Goal: Information Seeking & Learning: Learn about a topic

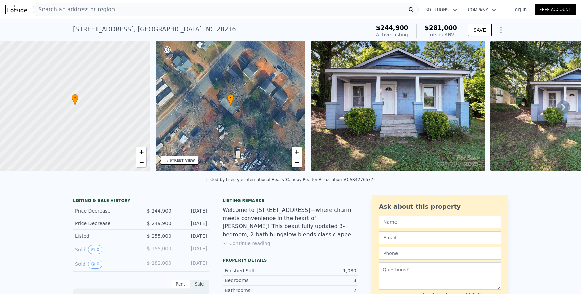
click at [245, 245] on button "Continue reading" at bounding box center [246, 243] width 48 height 7
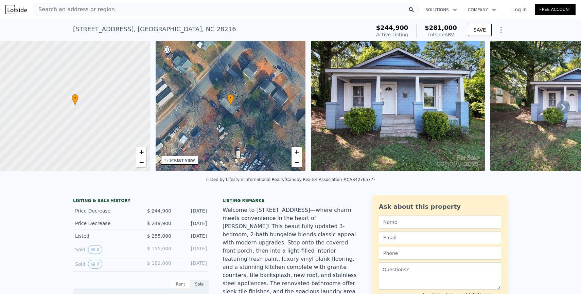
click at [115, 10] on div "Search an address or region" at bounding box center [226, 10] width 386 height 14
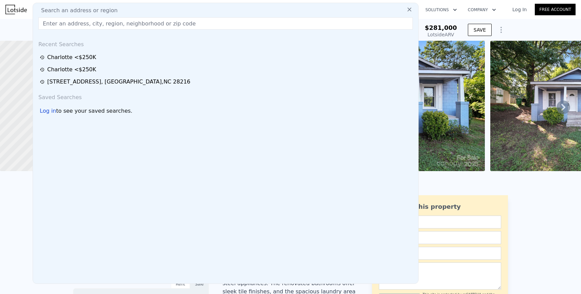
type input "[STREET_ADDRESS]"
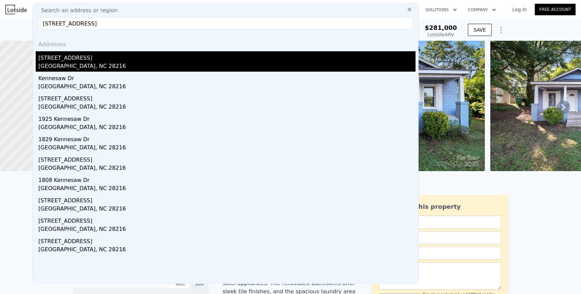
click at [108, 55] on div "[STREET_ADDRESS]" at bounding box center [226, 56] width 377 height 11
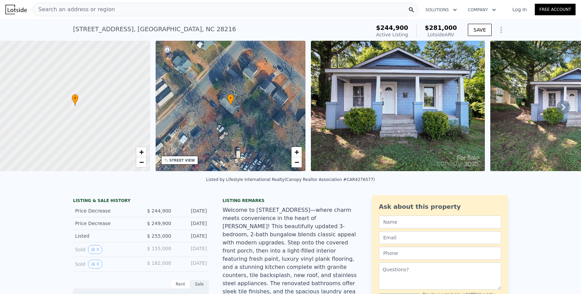
type input "2"
type input "3"
type input "834"
type input "1240"
type input "6534"
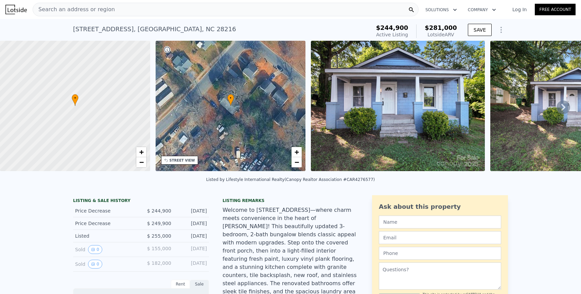
type input "11282"
type input "$ 276,000"
type input "-$ 5,331"
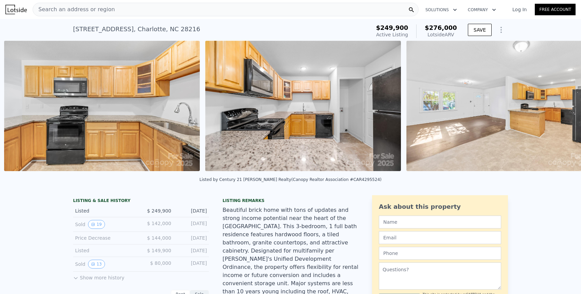
scroll to position [0, 2459]
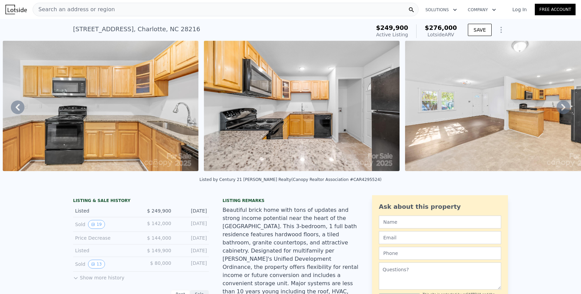
click at [216, 9] on div "Search an address or region" at bounding box center [226, 10] width 386 height 14
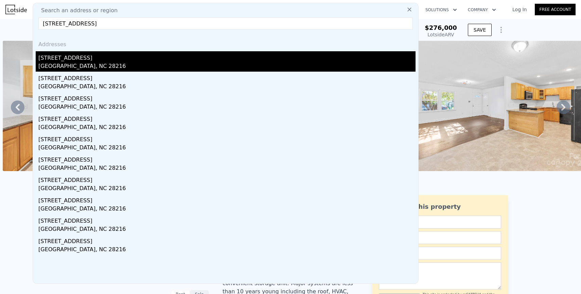
type input "[STREET_ADDRESS]"
click at [170, 60] on div "[STREET_ADDRESS]" at bounding box center [226, 56] width 377 height 11
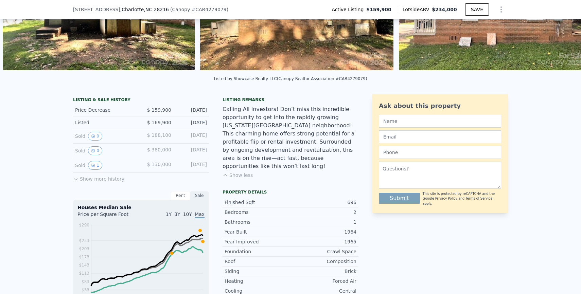
scroll to position [99, 0]
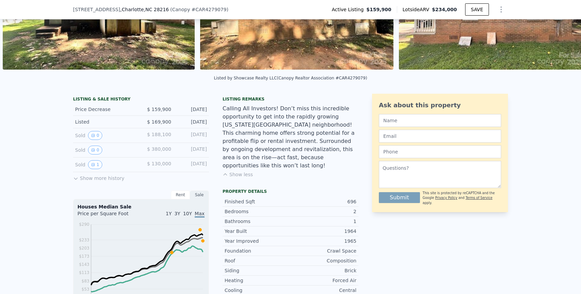
type input "2"
type input "834"
type input "1240"
type input "11282"
checkbox input "true"
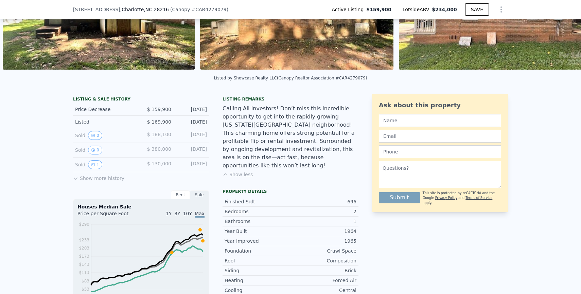
type input "$ 276,000"
type input "-$ 5,331"
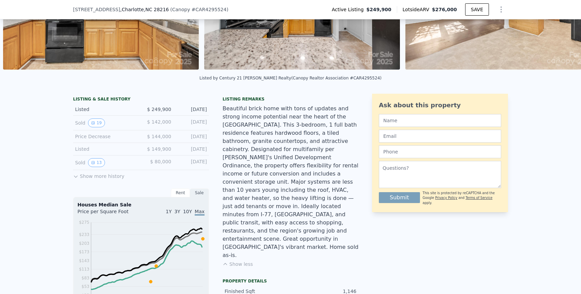
scroll to position [103, 0]
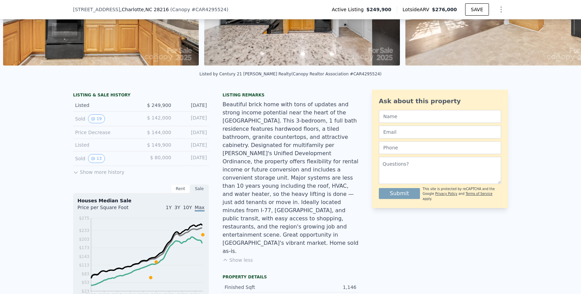
type input "3"
type input "4"
type input "949"
type input "1353"
type input "5663"
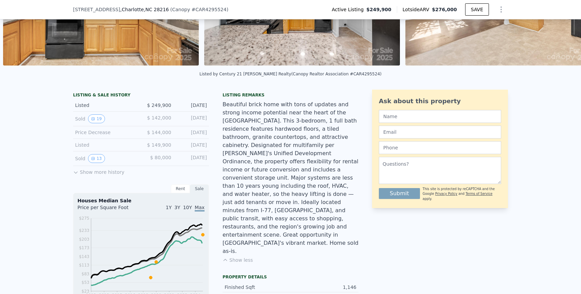
type input "13068"
type input "$ 281,000"
type input "$ 4,250"
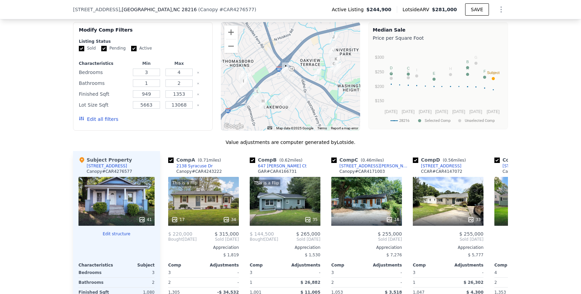
scroll to position [594, 0]
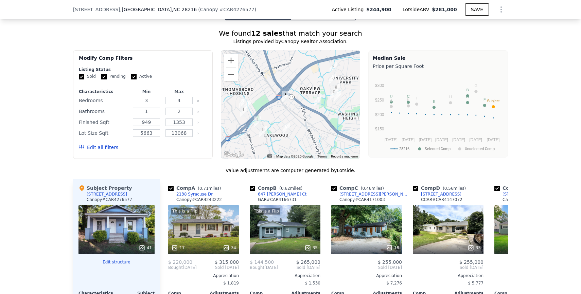
click at [259, 98] on div at bounding box center [291, 104] width 140 height 109
click at [297, 90] on div at bounding box center [291, 104] width 140 height 109
click at [230, 68] on button "Zoom out" at bounding box center [231, 75] width 14 height 14
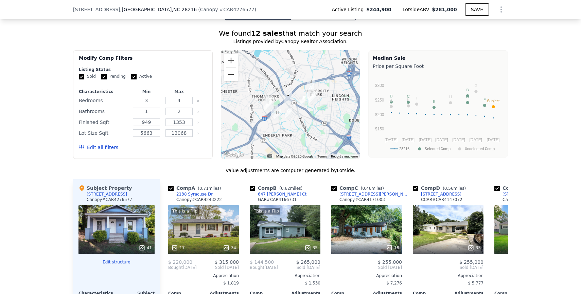
click at [230, 68] on button "Zoom out" at bounding box center [231, 75] width 14 height 14
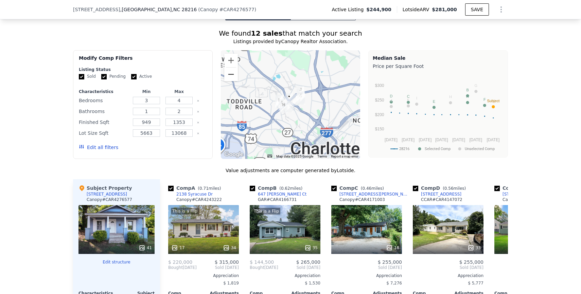
click at [230, 68] on button "Zoom out" at bounding box center [231, 75] width 14 height 14
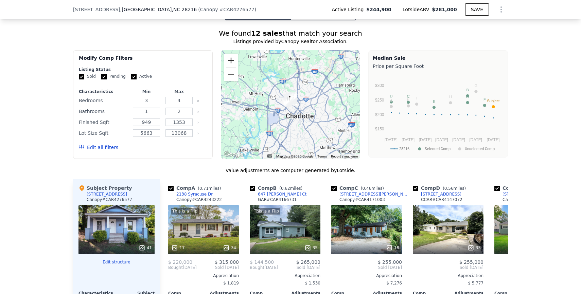
click at [231, 54] on button "Zoom in" at bounding box center [231, 61] width 14 height 14
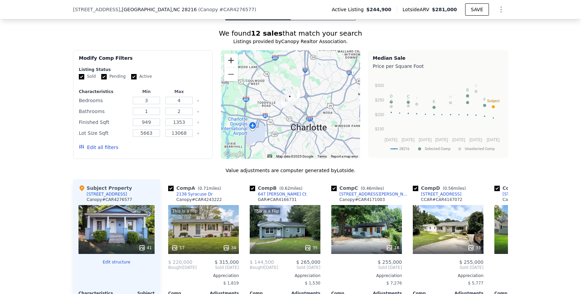
click at [231, 54] on button "Zoom in" at bounding box center [231, 61] width 14 height 14
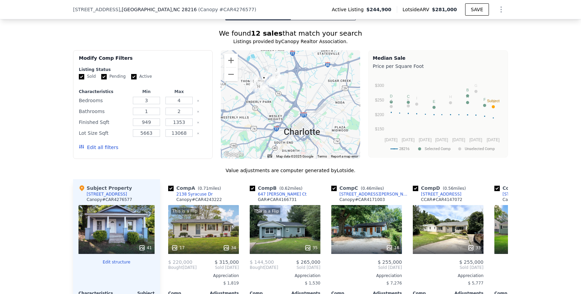
drag, startPoint x: 322, startPoint y: 84, endPoint x: 296, endPoint y: 65, distance: 31.6
click at [296, 65] on div at bounding box center [291, 104] width 140 height 109
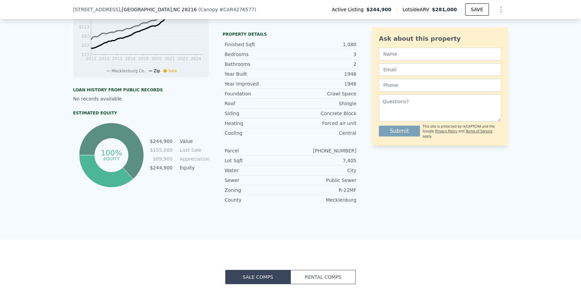
scroll to position [431, 0]
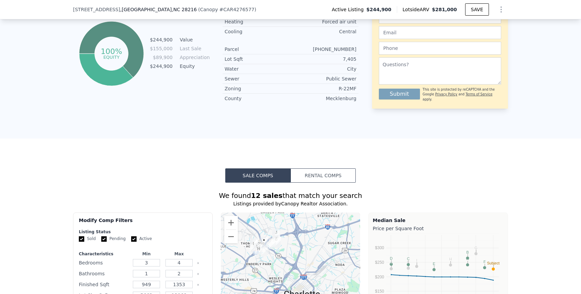
click at [327, 168] on button "Rental Comps" at bounding box center [322, 175] width 65 height 14
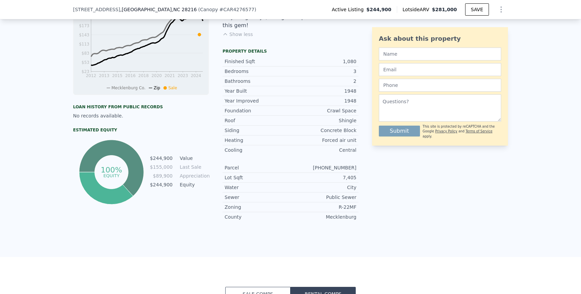
scroll to position [0, 0]
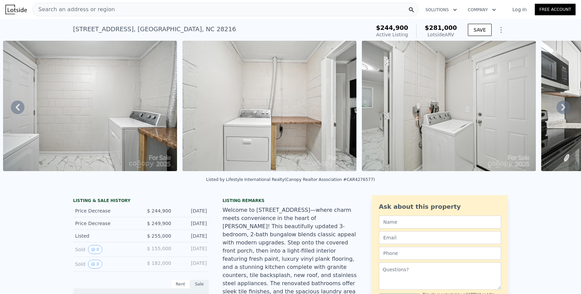
click at [19, 110] on icon at bounding box center [18, 107] width 4 height 7
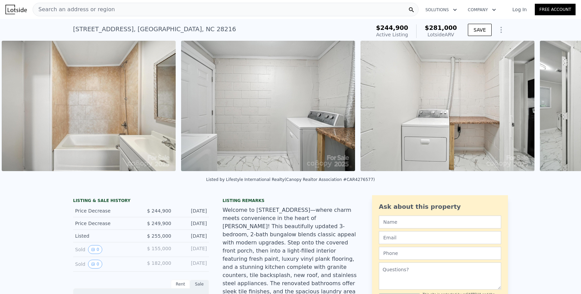
scroll to position [0, 3634]
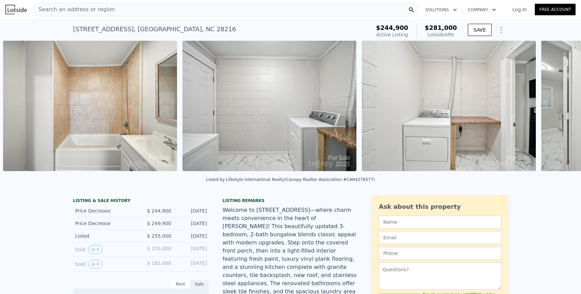
click at [19, 110] on img at bounding box center [90, 106] width 174 height 130
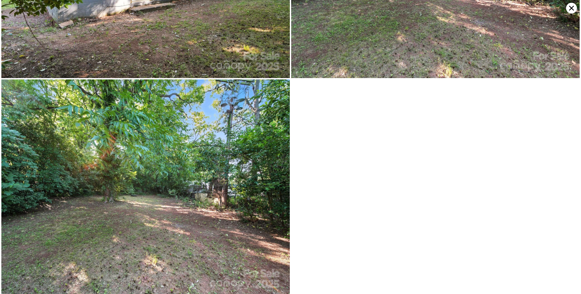
scroll to position [4274, 0]
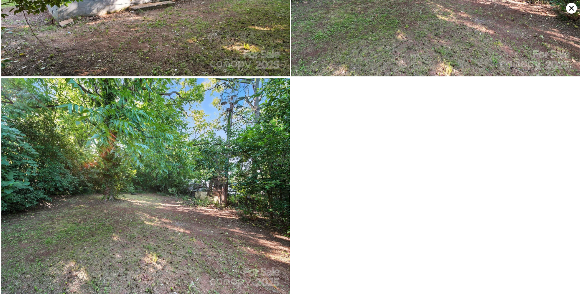
click at [569, 10] on icon at bounding box center [571, 8] width 5 height 5
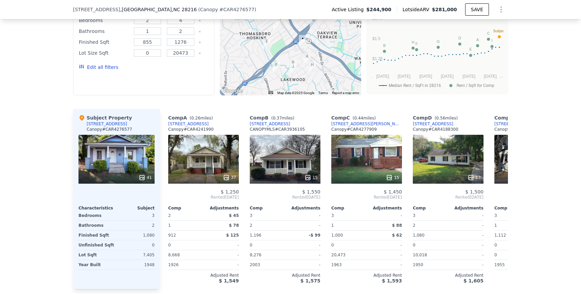
scroll to position [662, 0]
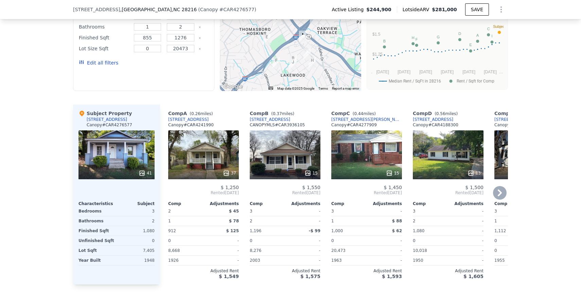
click at [217, 131] on div "37" at bounding box center [203, 154] width 71 height 49
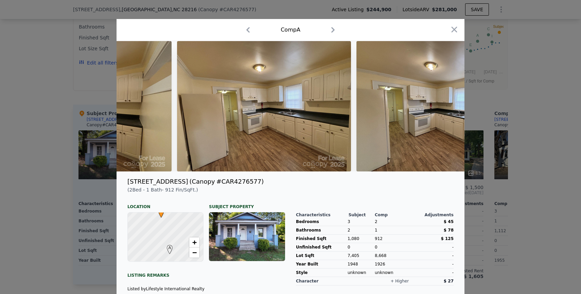
scroll to position [0, 1750]
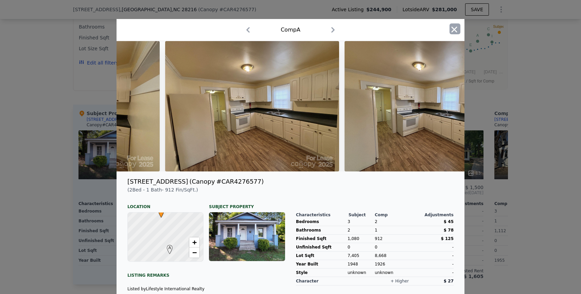
click at [459, 28] on button "button" at bounding box center [454, 28] width 11 height 11
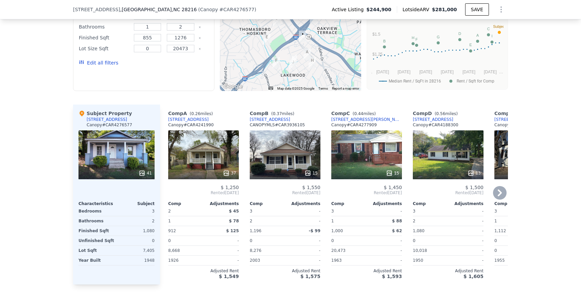
click at [276, 138] on div "15" at bounding box center [285, 154] width 71 height 49
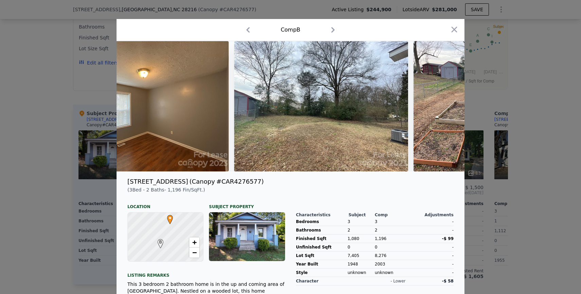
scroll to position [0, 1898]
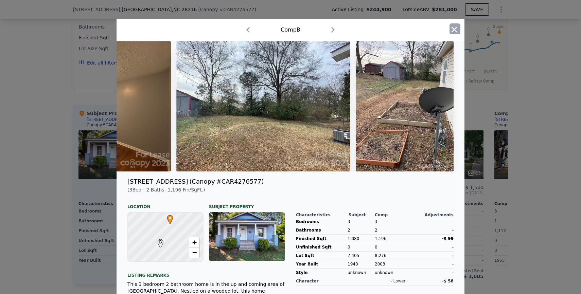
click at [453, 30] on icon "button" at bounding box center [454, 29] width 6 height 6
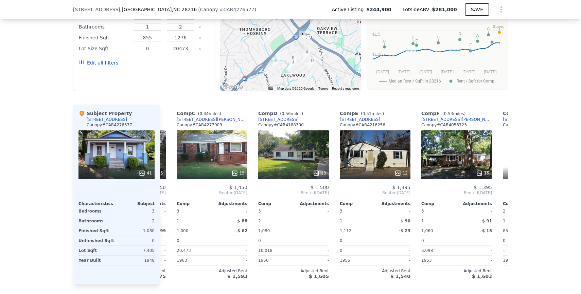
scroll to position [0, 162]
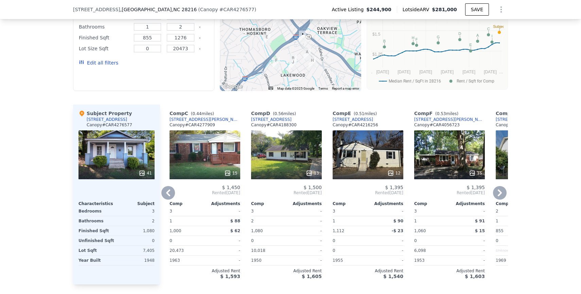
click at [213, 143] on div "15" at bounding box center [204, 154] width 71 height 49
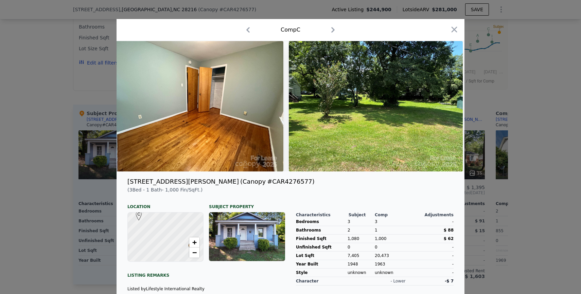
scroll to position [0, 2352]
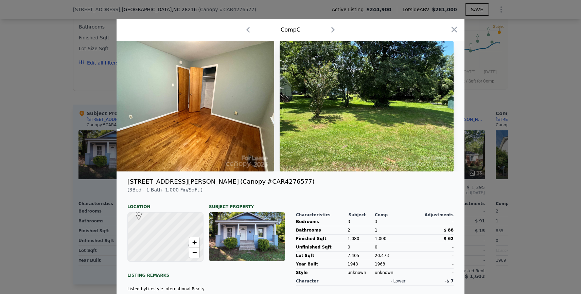
type input "$ 276,000"
type input "-$ 5,331"
type input "3"
type input "830"
type input "1362"
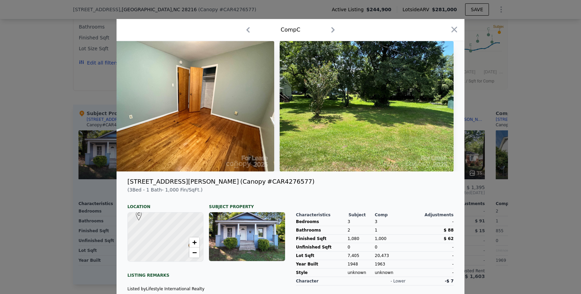
type input "6534"
type input "14636"
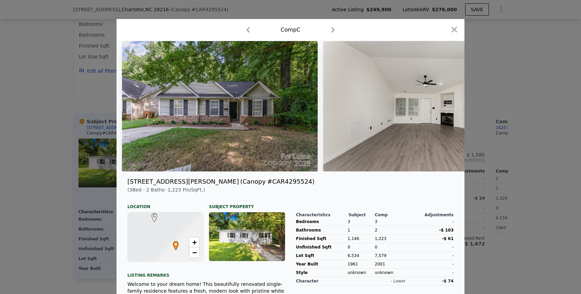
scroll to position [0, 3574]
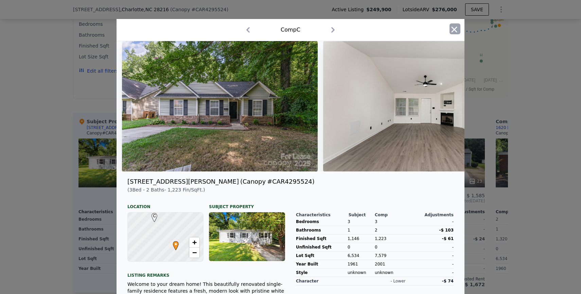
click at [453, 32] on icon "button" at bounding box center [454, 30] width 10 height 10
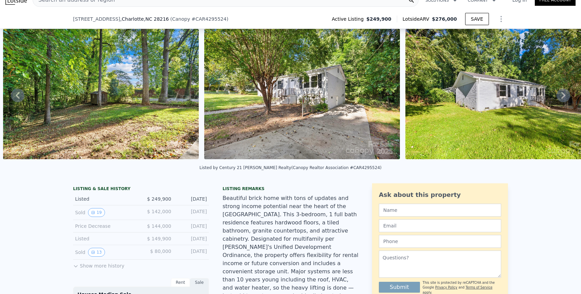
scroll to position [0, 0]
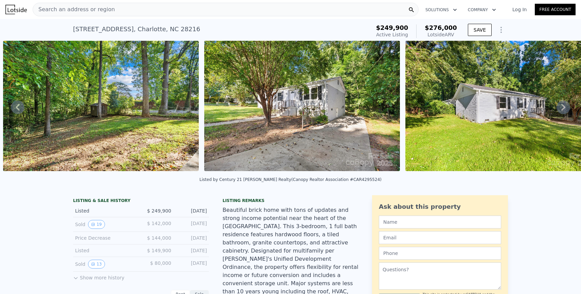
type input "$ 281,000"
type input "$ 4,250"
type input "4"
type input "855"
type input "1276"
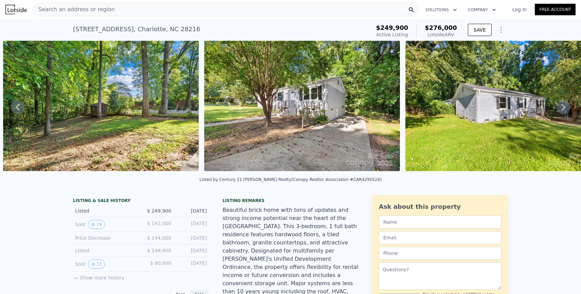
type input "0"
type input "20473"
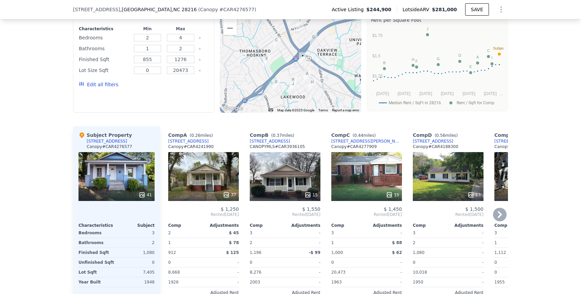
scroll to position [643, 0]
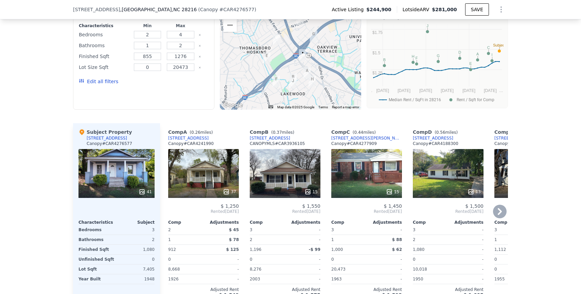
click at [386, 157] on div "15" at bounding box center [366, 173] width 71 height 49
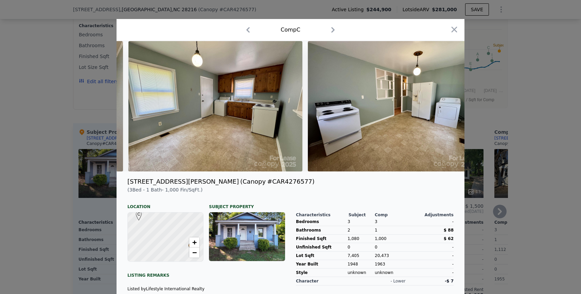
scroll to position [0, 595]
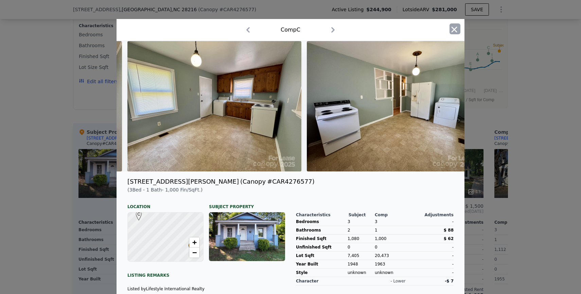
click at [457, 31] on icon "button" at bounding box center [454, 30] width 10 height 10
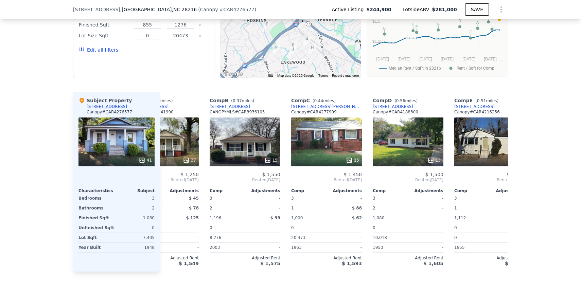
scroll to position [0, 46]
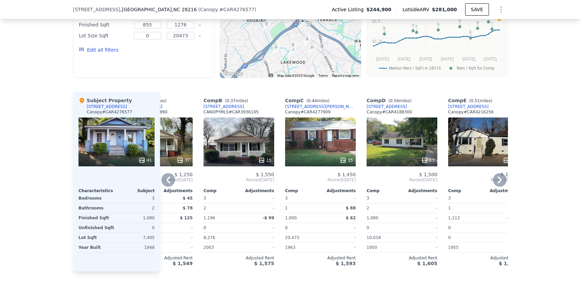
click at [401, 123] on div "13" at bounding box center [401, 142] width 71 height 49
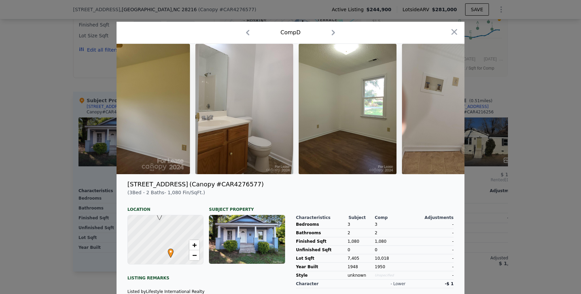
scroll to position [0, 1495]
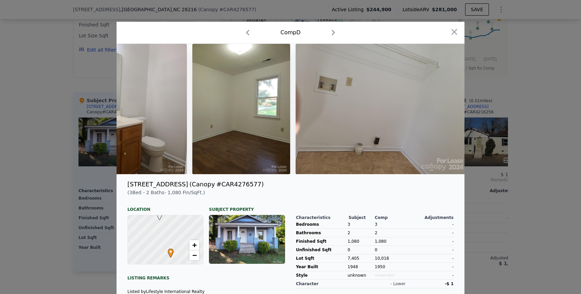
click at [523, 112] on div at bounding box center [290, 147] width 581 height 294
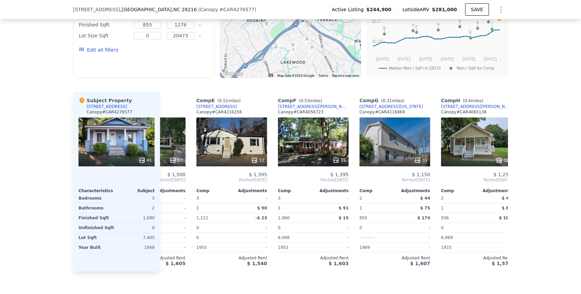
scroll to position [0, 298]
click at [246, 122] on div "12" at bounding box center [231, 142] width 71 height 49
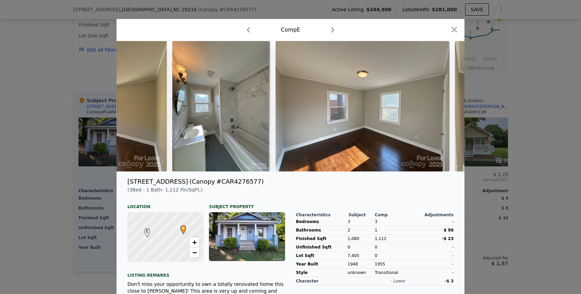
scroll to position [0, 968]
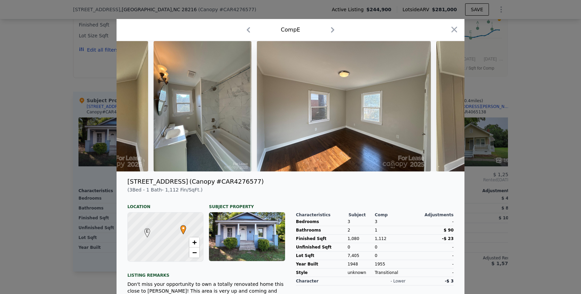
click at [515, 126] on div at bounding box center [290, 147] width 581 height 294
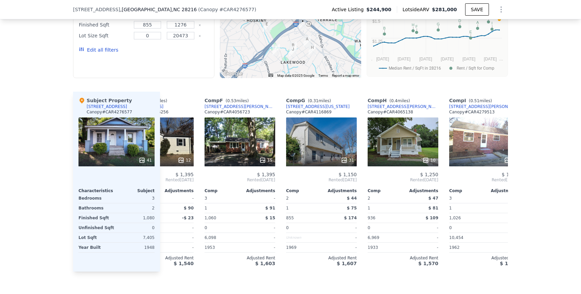
scroll to position [0, 373]
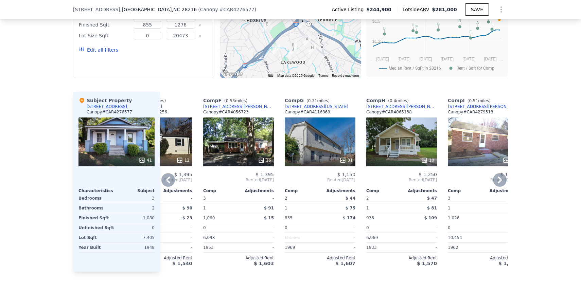
click at [258, 128] on div "15" at bounding box center [238, 142] width 71 height 49
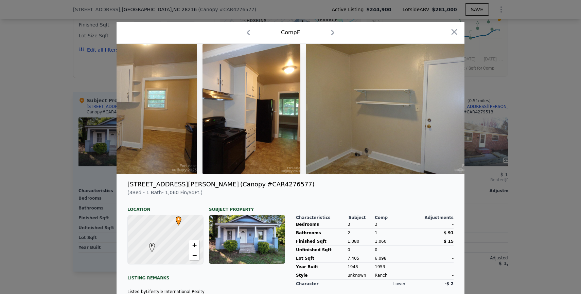
scroll to position [0, 462]
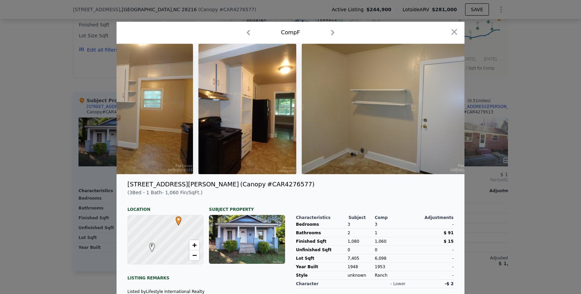
click at [501, 118] on div at bounding box center [290, 147] width 581 height 294
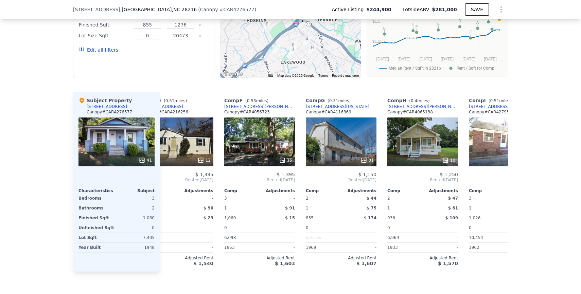
scroll to position [0, 346]
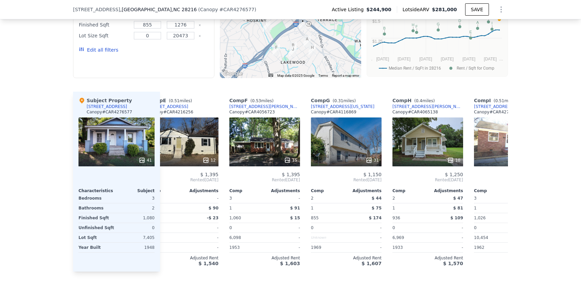
click at [192, 129] on div "12" at bounding box center [183, 142] width 71 height 49
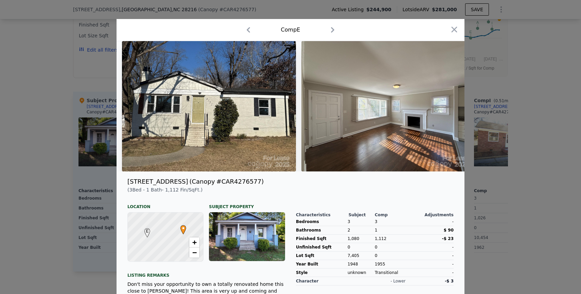
click at [491, 113] on div at bounding box center [290, 147] width 581 height 294
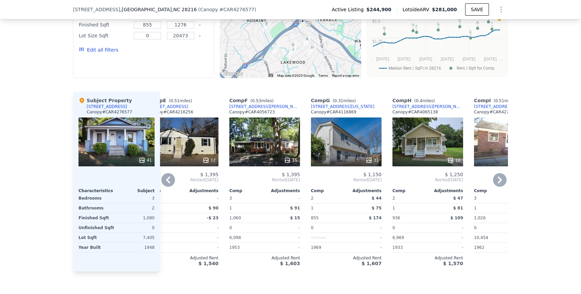
click at [250, 121] on div "15" at bounding box center [264, 142] width 71 height 49
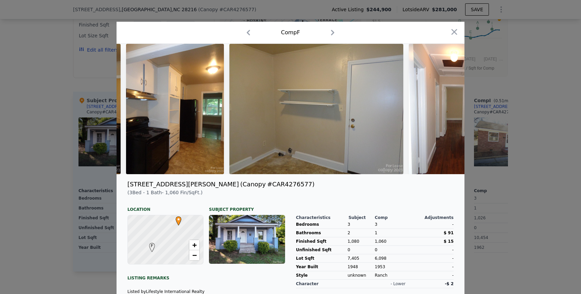
scroll to position [0, 0]
click at [507, 84] on div at bounding box center [290, 147] width 581 height 294
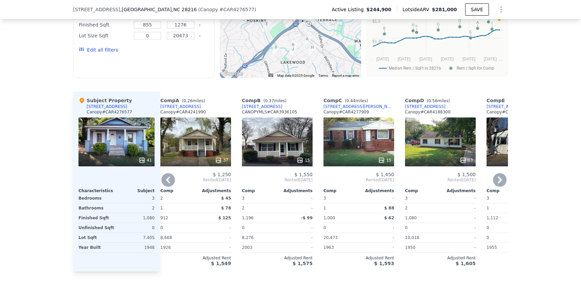
scroll to position [0, 3]
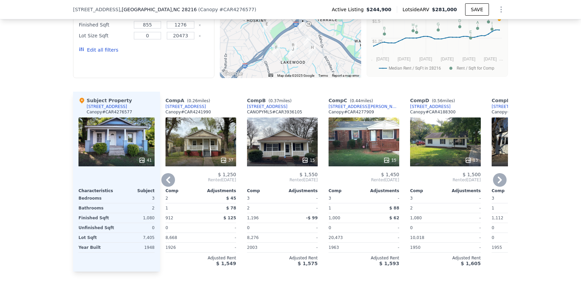
click at [215, 132] on div "37" at bounding box center [200, 142] width 71 height 49
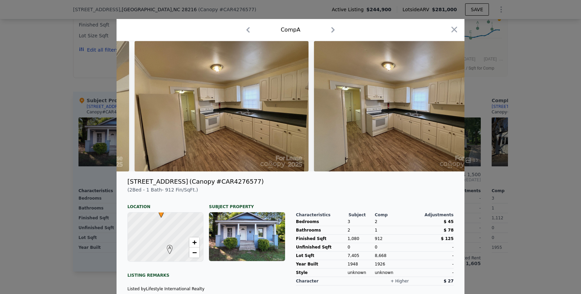
scroll to position [0, 1782]
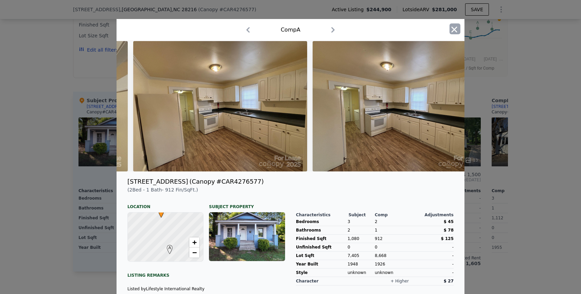
click at [452, 31] on icon "button" at bounding box center [454, 29] width 6 height 6
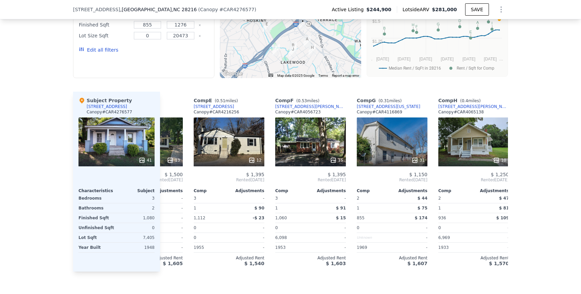
scroll to position [0, 303]
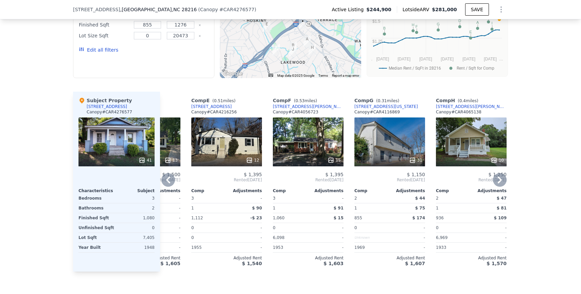
click at [306, 124] on div "15" at bounding box center [308, 142] width 71 height 49
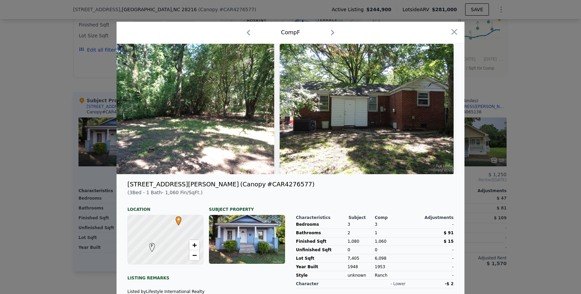
scroll to position [19, 0]
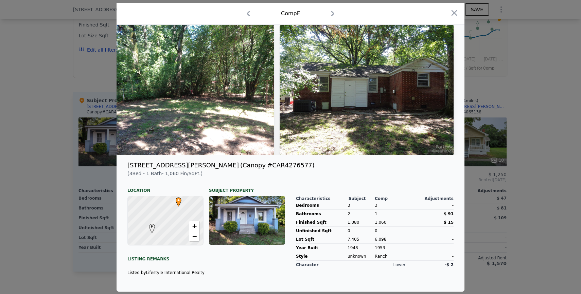
click at [490, 123] on div at bounding box center [290, 147] width 581 height 294
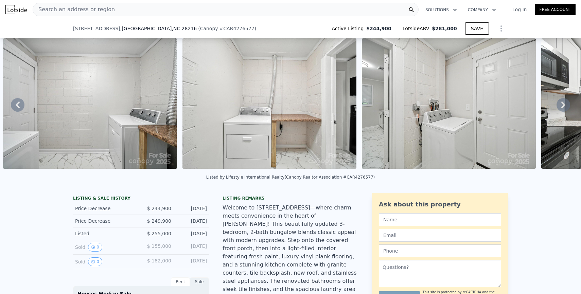
scroll to position [472, 0]
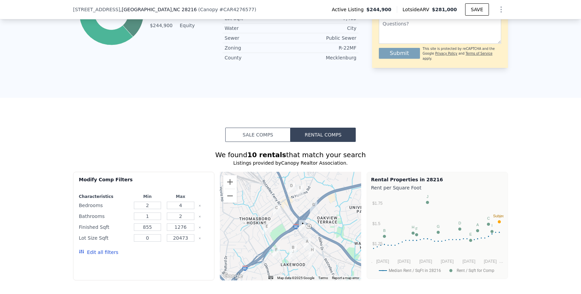
click at [385, 150] on div "We found 10 rentals that match your search" at bounding box center [290, 155] width 435 height 10
click at [233, 189] on button "Zoom out" at bounding box center [230, 196] width 14 height 14
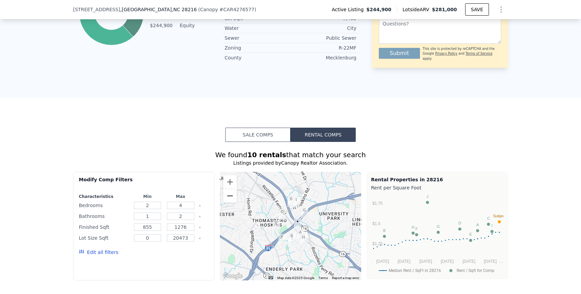
click at [233, 189] on button "Zoom out" at bounding box center [230, 196] width 14 height 14
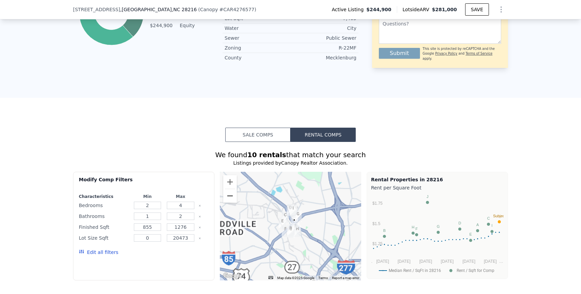
click at [233, 189] on button "Zoom out" at bounding box center [230, 196] width 14 height 14
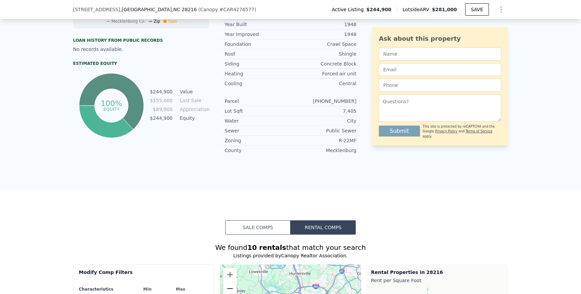
scroll to position [547, 0]
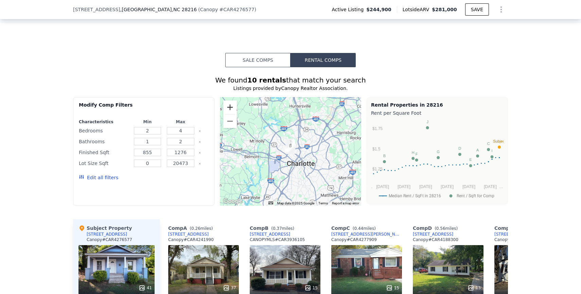
click at [232, 101] on button "Zoom in" at bounding box center [230, 108] width 14 height 14
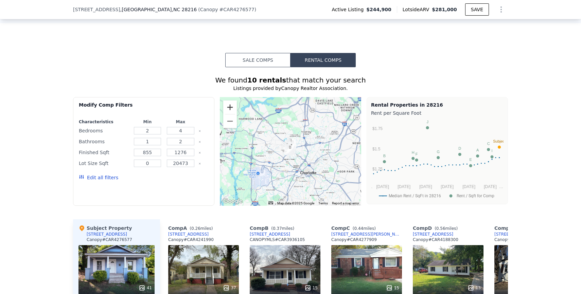
click at [232, 101] on button "Zoom in" at bounding box center [230, 108] width 14 height 14
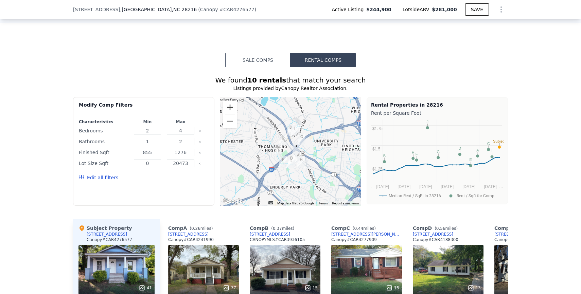
click at [232, 101] on button "Zoom in" at bounding box center [230, 108] width 14 height 14
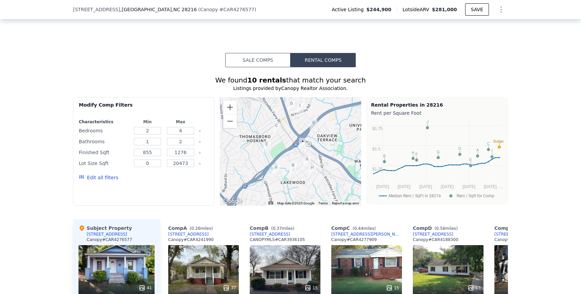
drag, startPoint x: 337, startPoint y: 150, endPoint x: 337, endPoint y: 142, distance: 8.8
click at [337, 142] on div at bounding box center [290, 151] width 141 height 109
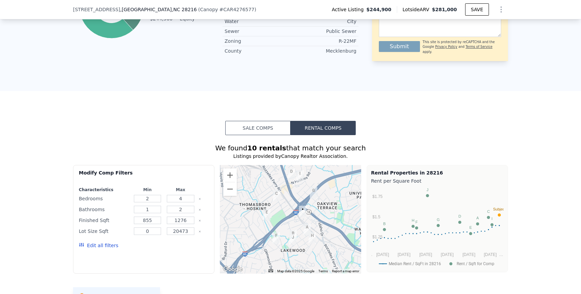
scroll to position [479, 0]
click at [233, 182] on button "Zoom out" at bounding box center [230, 189] width 14 height 14
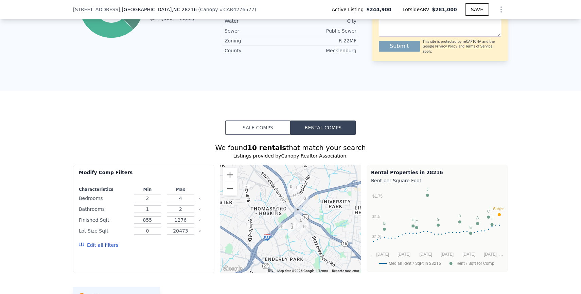
click at [233, 182] on button "Zoom out" at bounding box center [230, 189] width 14 height 14
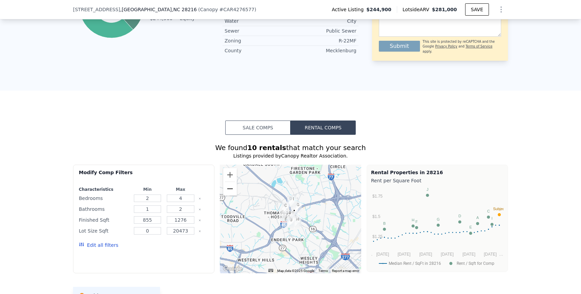
click at [233, 182] on button "Zoom out" at bounding box center [230, 189] width 14 height 14
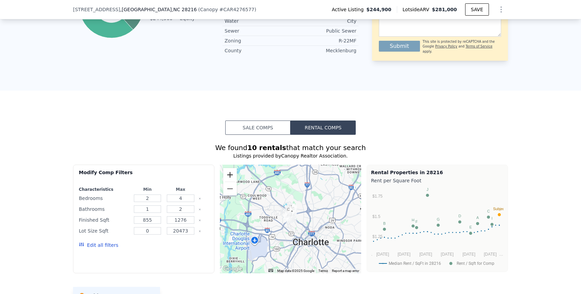
click at [230, 168] on button "Zoom in" at bounding box center [230, 175] width 14 height 14
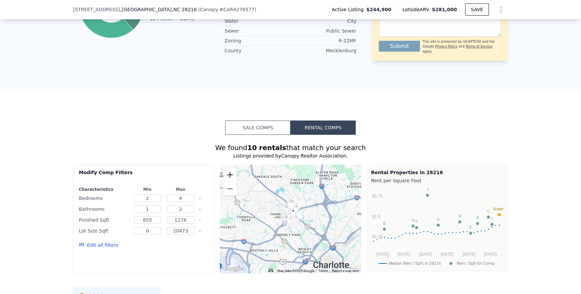
click at [227, 168] on button "Zoom in" at bounding box center [230, 175] width 14 height 14
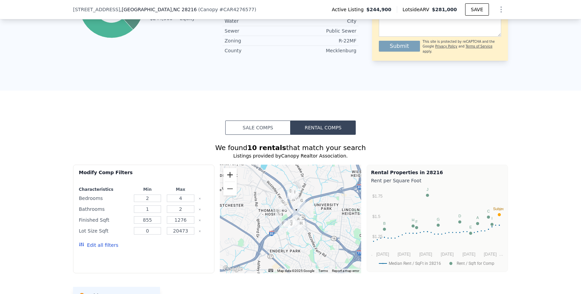
click at [227, 168] on button "Zoom in" at bounding box center [230, 175] width 14 height 14
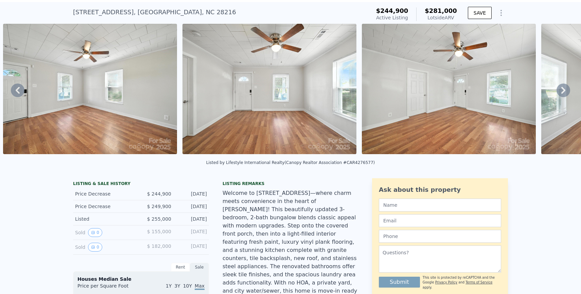
scroll to position [124, 0]
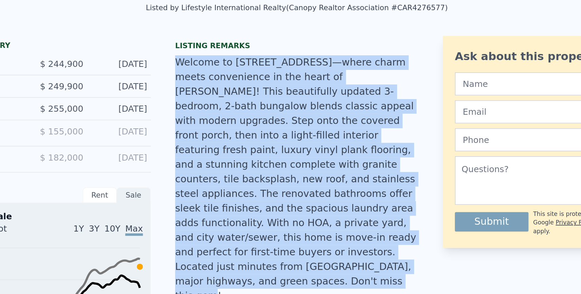
drag, startPoint x: 238, startPoint y: 198, endPoint x: 221, endPoint y: 82, distance: 117.4
click at [221, 82] on div "LISTING & SALE HISTORY Price Decrease $ 244,900 [DATE] Price Decrease $ 249,900…" at bounding box center [215, 242] width 285 height 347
copy div "Welcome to [STREET_ADDRESS]—where charm meets convenience in the heart of [PERS…"
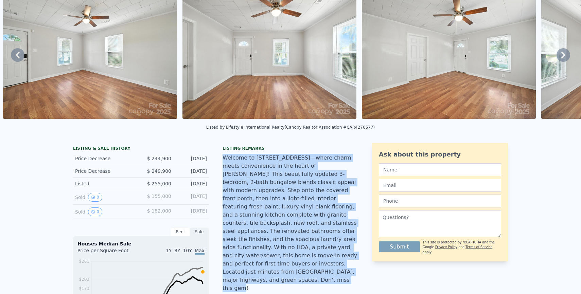
scroll to position [0, 0]
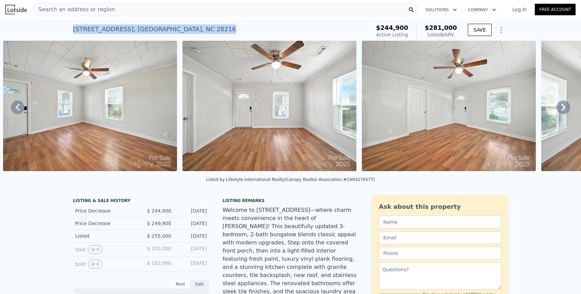
drag, startPoint x: 225, startPoint y: 33, endPoint x: 73, endPoint y: 33, distance: 151.5
click at [73, 33] on div "[STREET_ADDRESS] Active at $244,900 (~ARV $281k )" at bounding box center [220, 31] width 295 height 19
copy div "[STREET_ADDRESS]"
drag, startPoint x: 70, startPoint y: 29, endPoint x: 225, endPoint y: 34, distance: 154.6
click at [225, 34] on div "[STREET_ADDRESS] Active at $244,900 (~ARV $281k ) $244,900 Active Listing $281,…" at bounding box center [290, 30] width 581 height 22
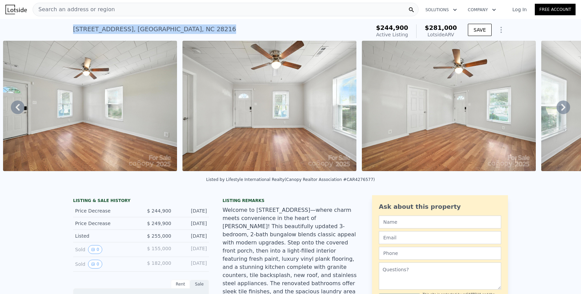
copy div "[STREET_ADDRESS]"
